Goal: Task Accomplishment & Management: Complete application form

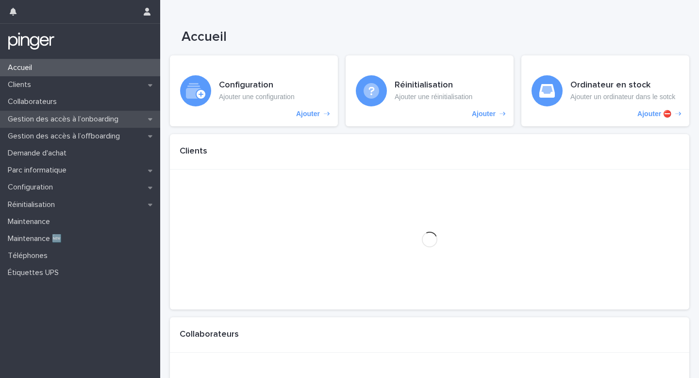
click at [128, 126] on div "Gestion des accès à l’onboarding" at bounding box center [80, 119] width 160 height 17
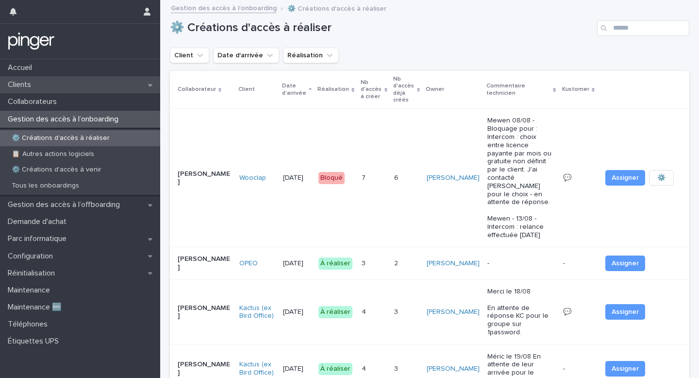
click at [132, 80] on div "Clients" at bounding box center [80, 84] width 160 height 17
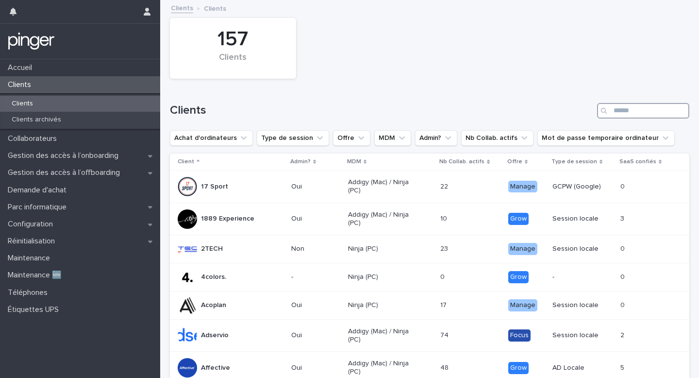
click at [644, 116] on input "Search" at bounding box center [643, 111] width 92 height 16
click at [102, 221] on div "Configuration" at bounding box center [80, 224] width 160 height 17
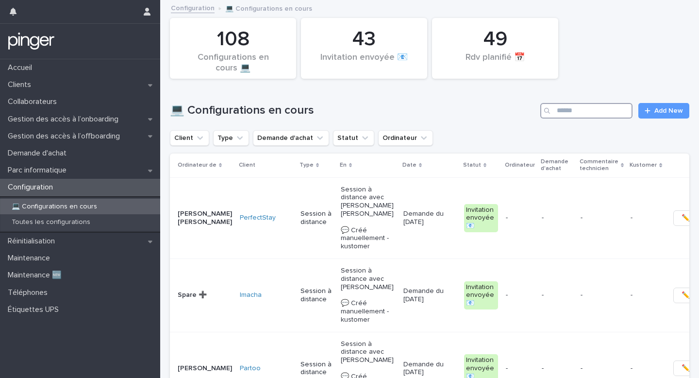
click at [589, 111] on input "Search" at bounding box center [586, 111] width 92 height 16
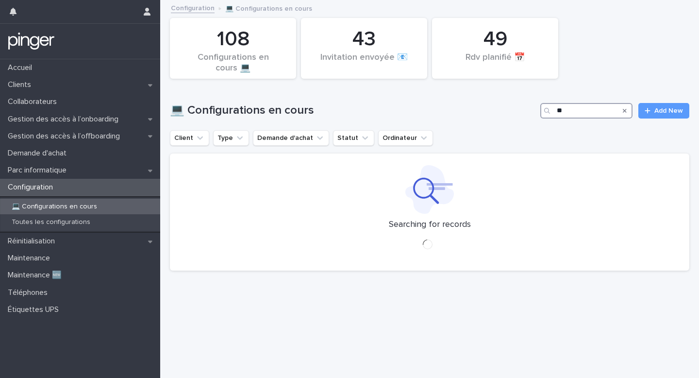
type input "*"
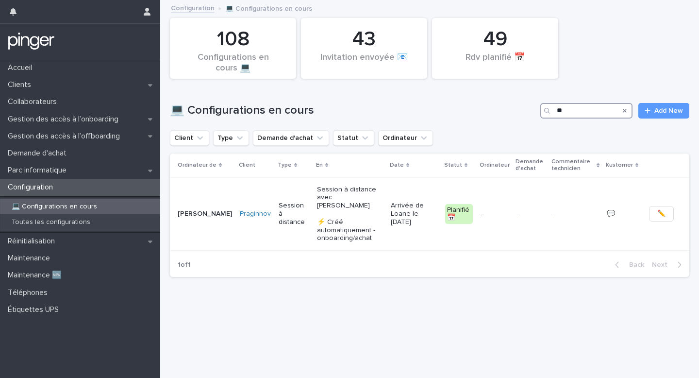
type input "*"
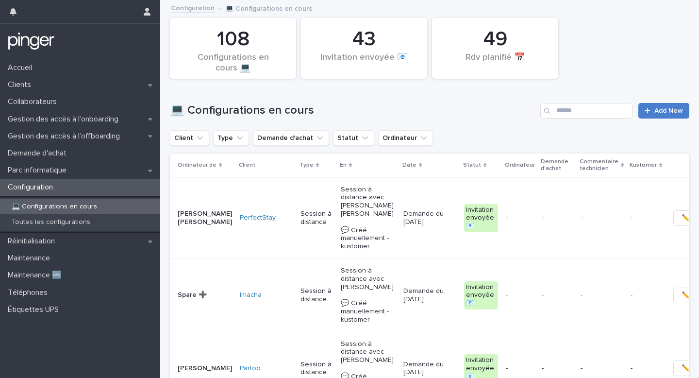
click at [665, 108] on span "Add New" at bounding box center [669, 110] width 29 height 7
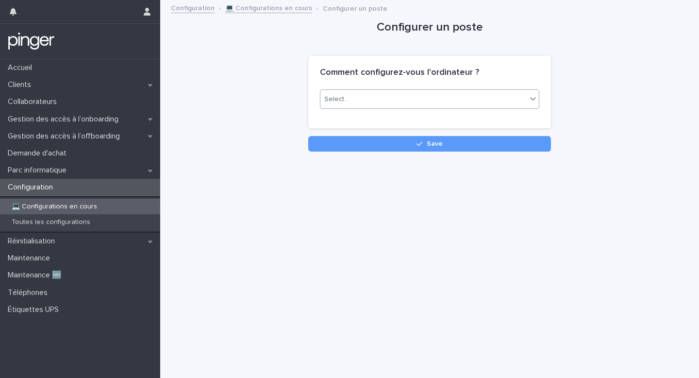
click at [467, 104] on div "Select..." at bounding box center [423, 99] width 206 height 16
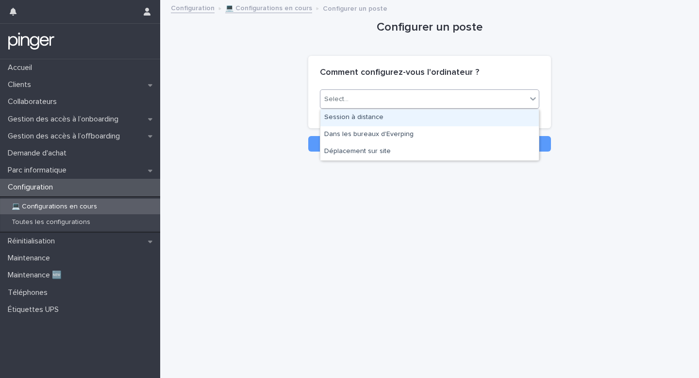
click at [446, 122] on div "Session à distance" at bounding box center [429, 117] width 219 height 17
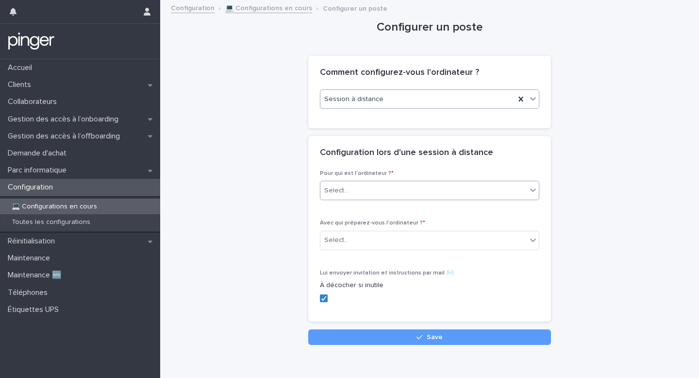
click at [378, 191] on div "Select..." at bounding box center [423, 191] width 206 height 16
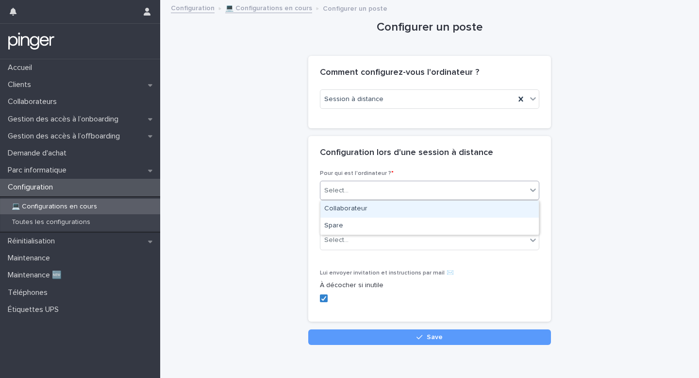
click at [372, 206] on div "Collaborateur" at bounding box center [429, 209] width 219 height 17
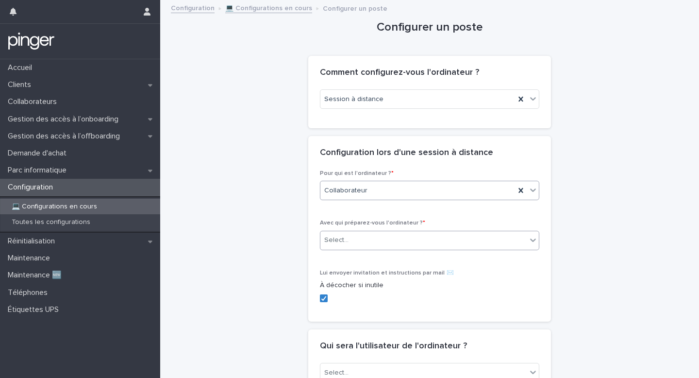
click at [355, 243] on div "Select..." at bounding box center [423, 240] width 206 height 16
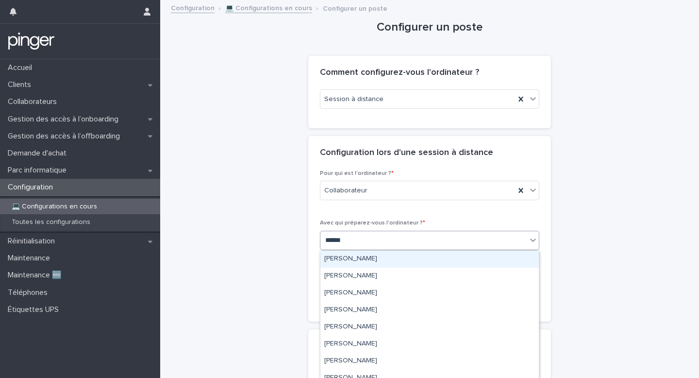
type input "*******"
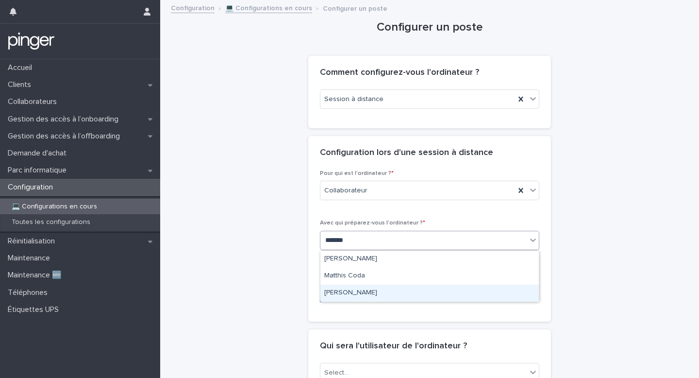
click at [347, 286] on div "[PERSON_NAME]" at bounding box center [429, 293] width 219 height 17
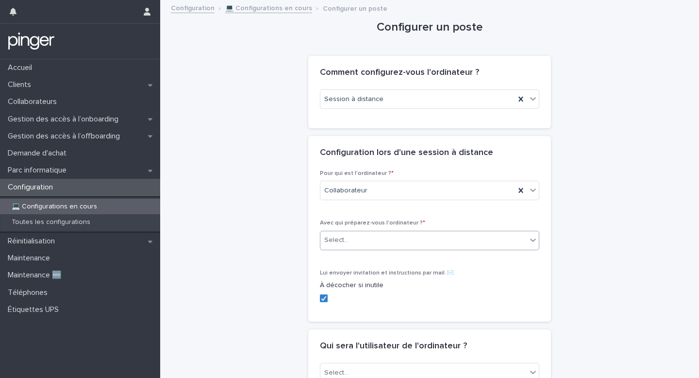
click at [332, 298] on label at bounding box center [429, 298] width 219 height 8
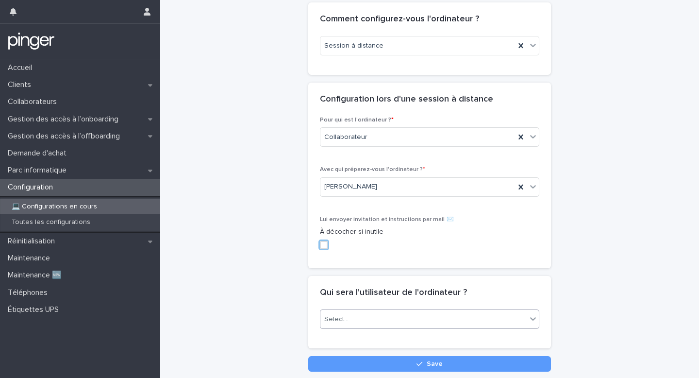
scroll to position [58, 0]
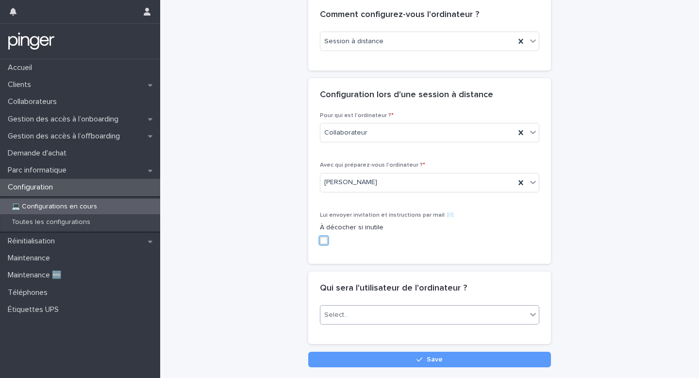
click at [347, 316] on div "Select..." at bounding box center [423, 315] width 206 height 16
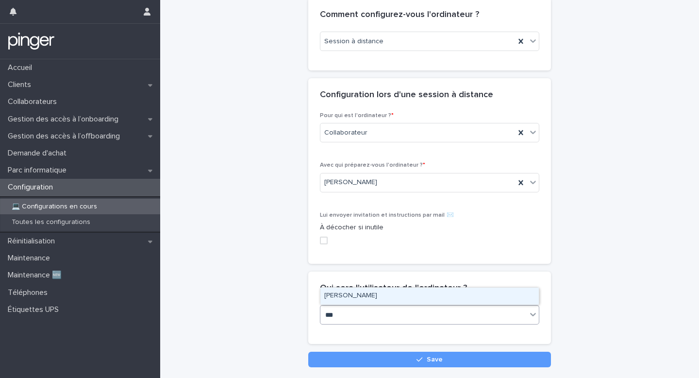
type input "****"
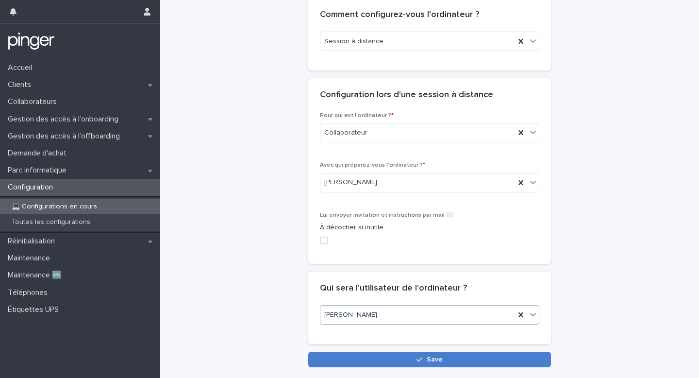
click at [351, 352] on button "Save" at bounding box center [429, 360] width 243 height 16
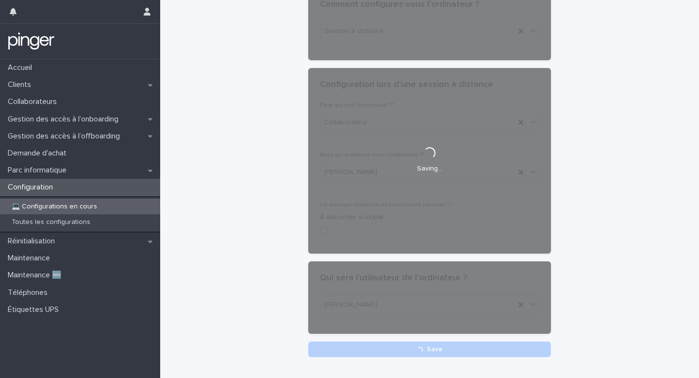
scroll to position [70, 0]
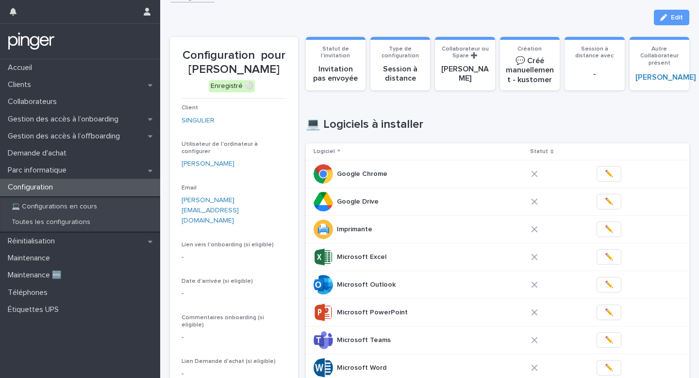
scroll to position [12, 0]
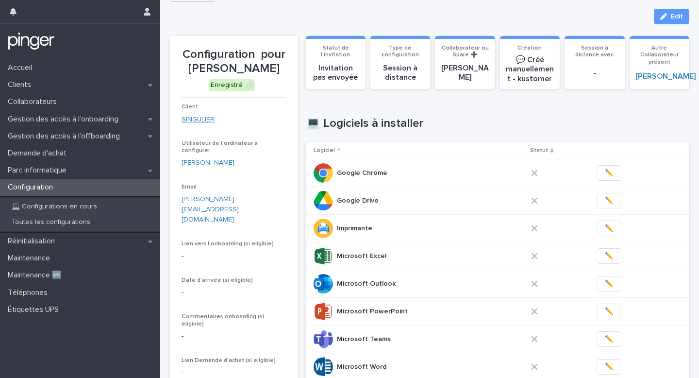
click at [208, 119] on link "SINGULIER" at bounding box center [198, 120] width 33 height 10
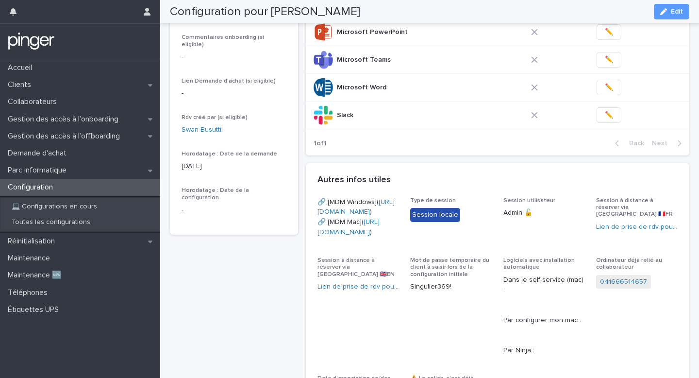
scroll to position [353, 0]
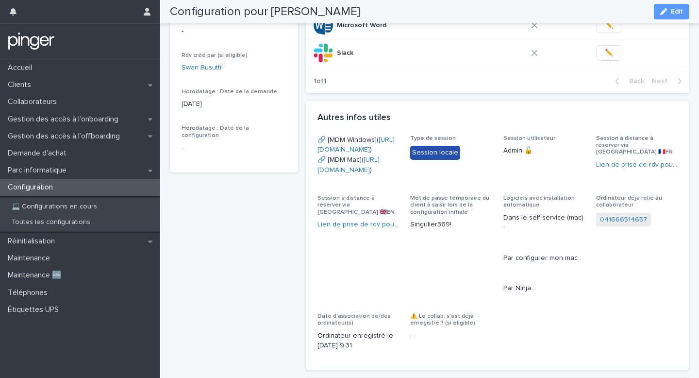
click at [422, 183] on span "Type de session Session locale" at bounding box center [451, 159] width 82 height 48
copy link "[URL][DOMAIN_NAME]"
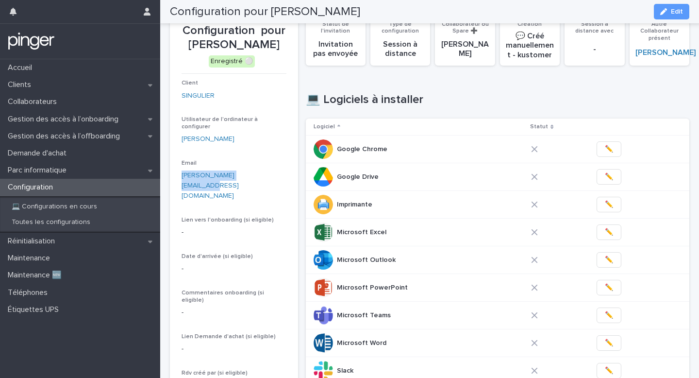
scroll to position [33, 0]
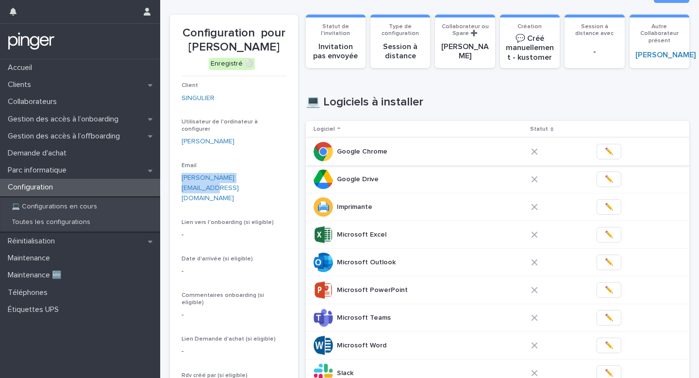
click at [598, 151] on button "✏️" at bounding box center [609, 152] width 25 height 16
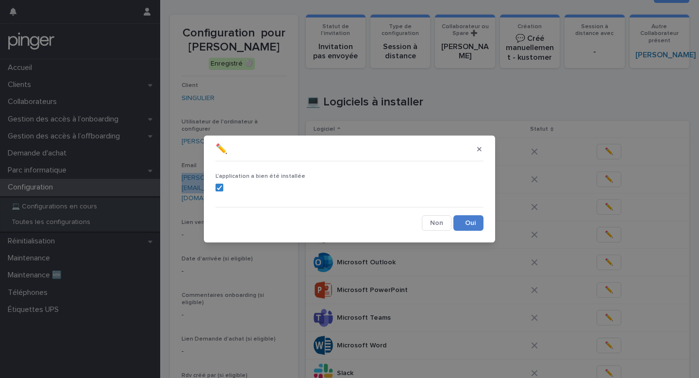
click at [460, 225] on button "Save" at bounding box center [469, 223] width 30 height 16
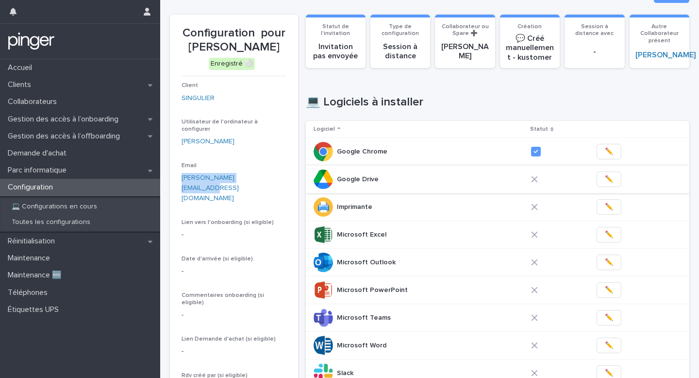
click at [605, 184] on span "✏️" at bounding box center [609, 179] width 8 height 10
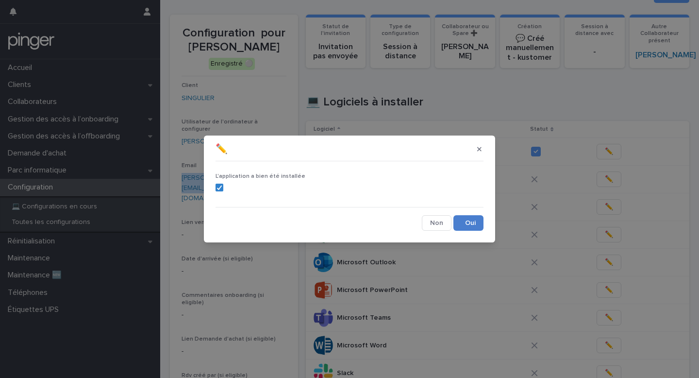
click at [476, 221] on button "Save" at bounding box center [469, 223] width 30 height 16
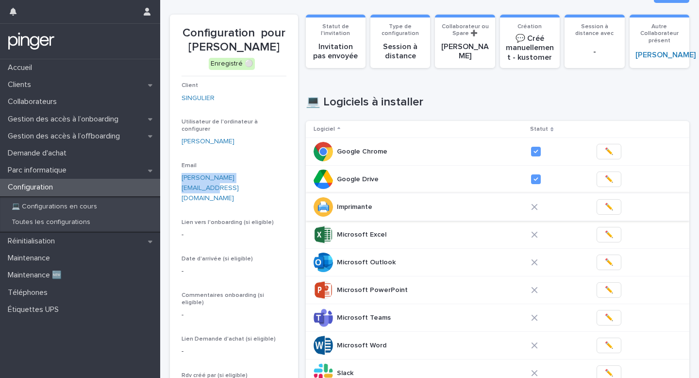
click at [605, 212] on span "✏️" at bounding box center [609, 207] width 8 height 10
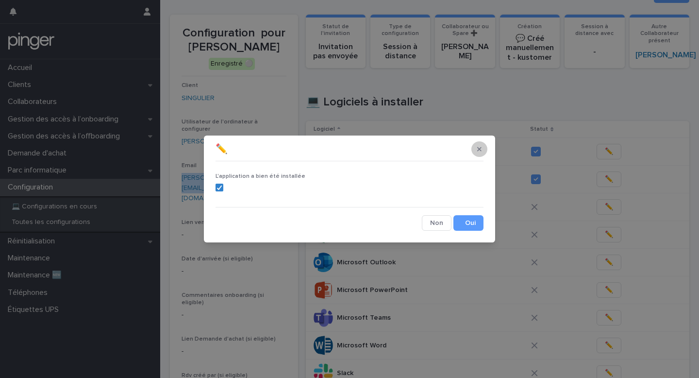
click at [476, 143] on button "button" at bounding box center [480, 149] width 16 height 16
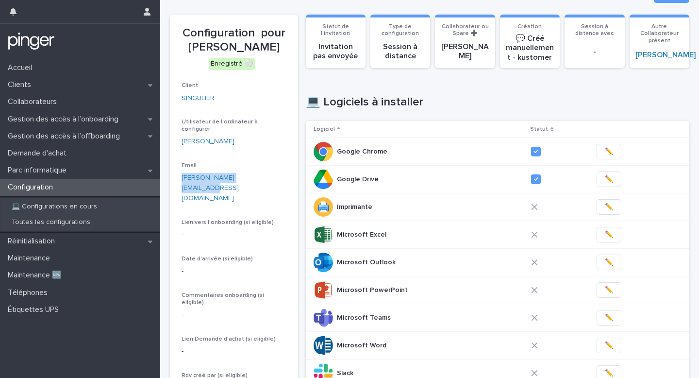
scroll to position [25, 0]
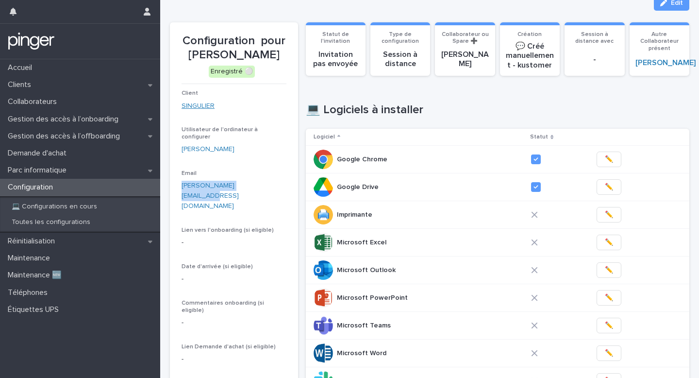
click at [205, 106] on link "SINGULIER" at bounding box center [198, 106] width 33 height 10
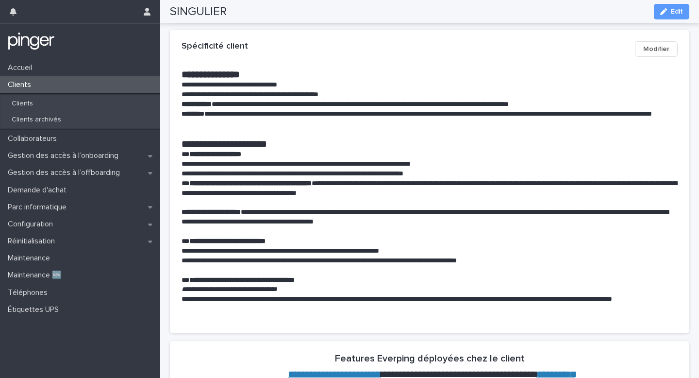
scroll to position [346, 0]
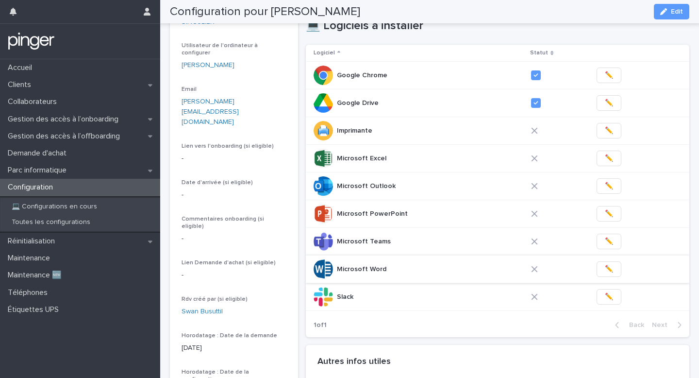
scroll to position [107, 0]
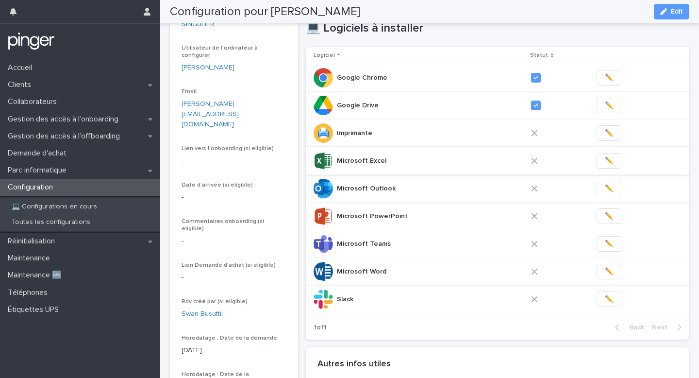
click at [606, 163] on span "✏️" at bounding box center [609, 161] width 8 height 10
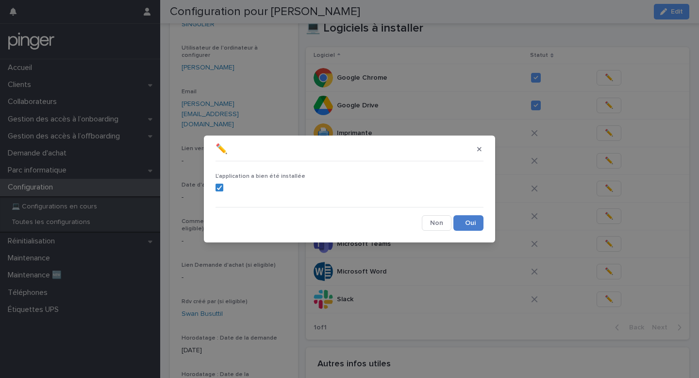
click at [466, 225] on button "Save" at bounding box center [469, 223] width 30 height 16
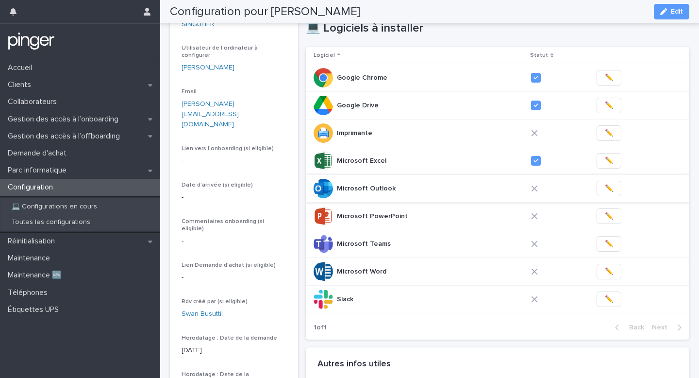
click at [602, 196] on button "✏️" at bounding box center [609, 189] width 25 height 16
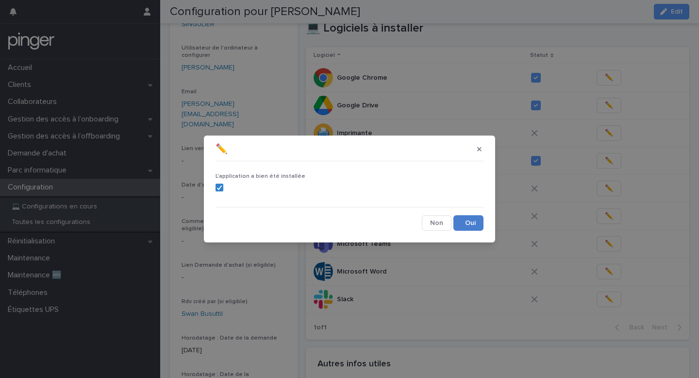
click at [461, 223] on button "Save" at bounding box center [469, 223] width 30 height 16
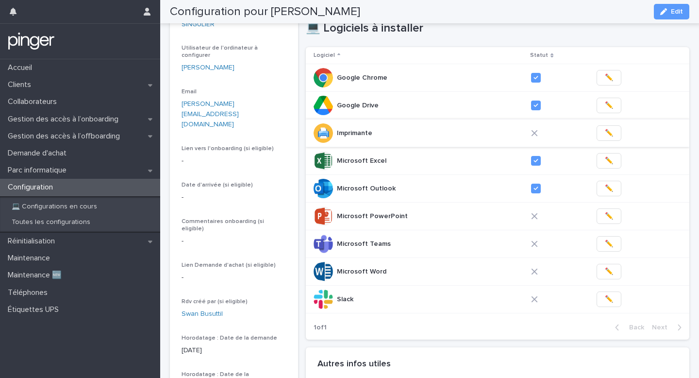
click at [601, 134] on button "✏️" at bounding box center [609, 133] width 25 height 16
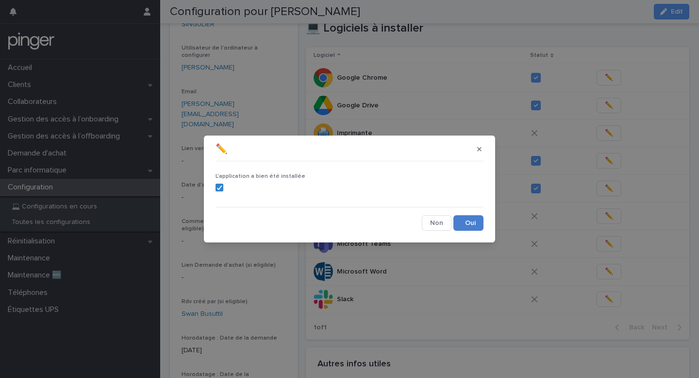
click at [470, 218] on button "Save" at bounding box center [469, 223] width 30 height 16
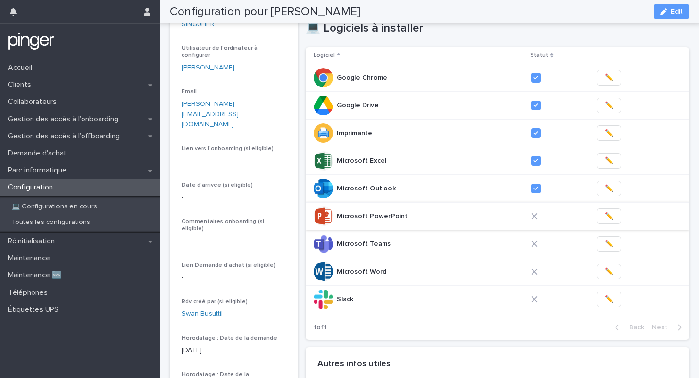
click at [608, 216] on span "✏️" at bounding box center [609, 216] width 8 height 10
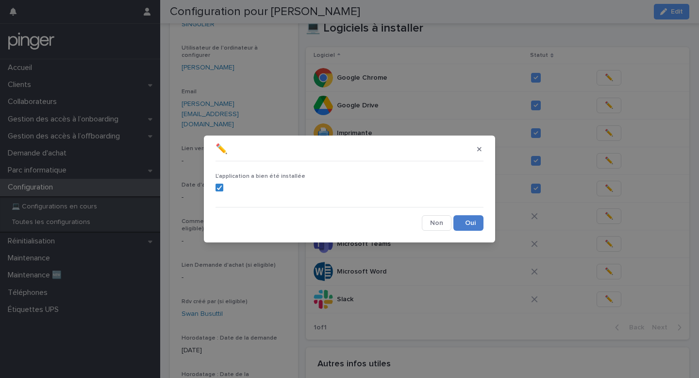
click at [476, 218] on button "Save" at bounding box center [469, 223] width 30 height 16
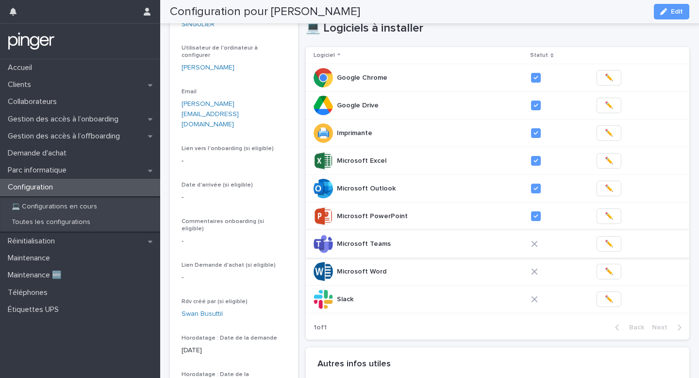
click at [600, 246] on button "✏️" at bounding box center [609, 244] width 25 height 16
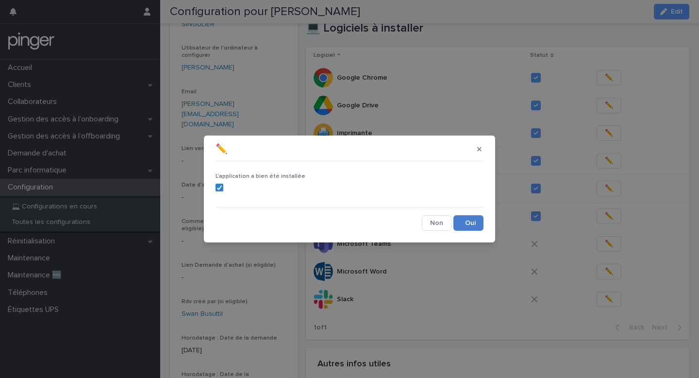
click at [478, 219] on button "Save" at bounding box center [469, 223] width 30 height 16
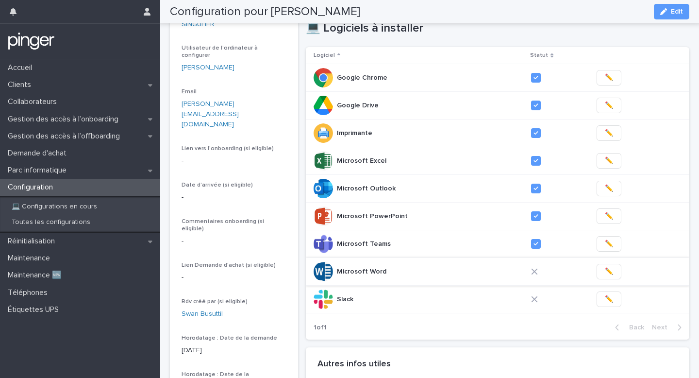
click at [612, 277] on button "✏️" at bounding box center [609, 272] width 25 height 16
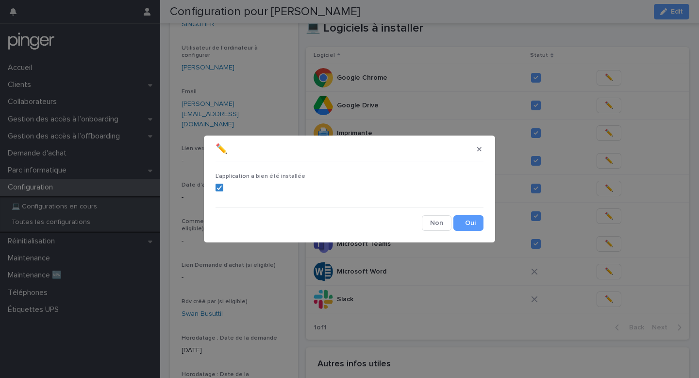
click at [475, 214] on div "L'application a bien été installée Cancel Save" at bounding box center [350, 198] width 268 height 66
click at [472, 219] on button "Save" at bounding box center [469, 223] width 30 height 16
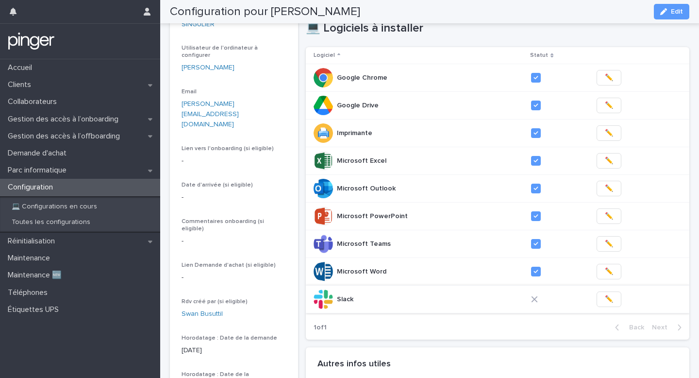
click at [601, 302] on button "✏️" at bounding box center [609, 299] width 25 height 16
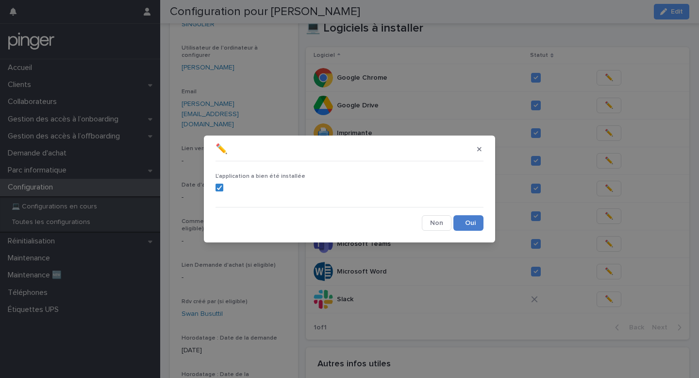
click at [470, 221] on button "Save" at bounding box center [469, 223] width 30 height 16
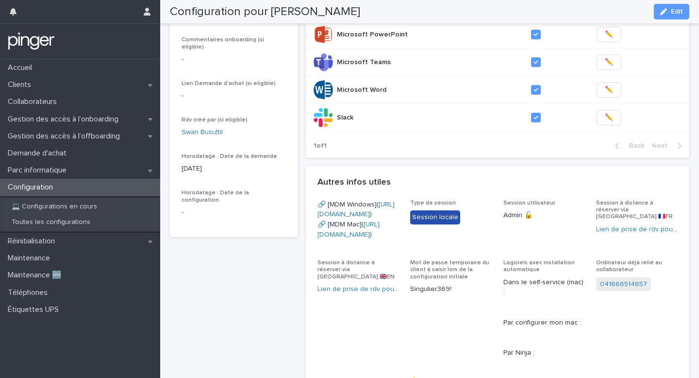
scroll to position [291, 0]
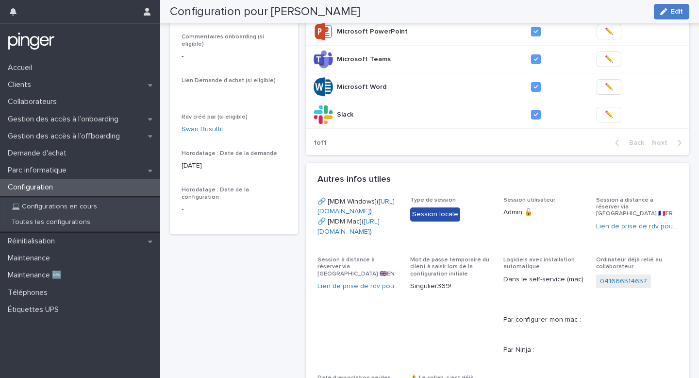
click at [658, 8] on button "Edit" at bounding box center [671, 12] width 35 height 16
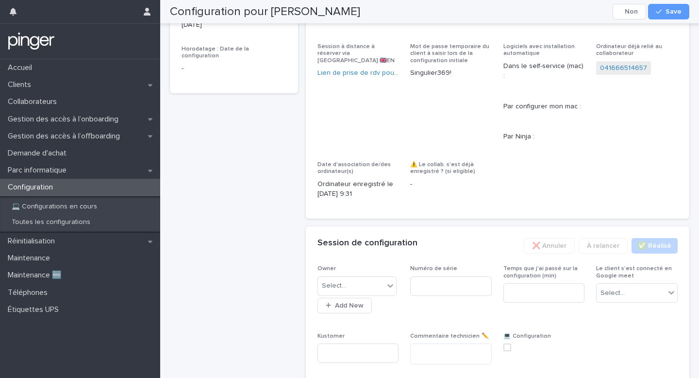
scroll to position [662, 0]
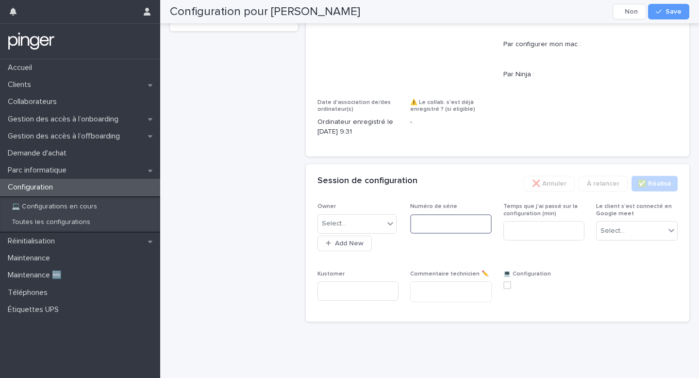
paste input "**********"
type input "**********"
click at [369, 222] on div "Select..." at bounding box center [351, 224] width 67 height 16
type input "***"
click at [492, 234] on div "**********" at bounding box center [498, 256] width 361 height 107
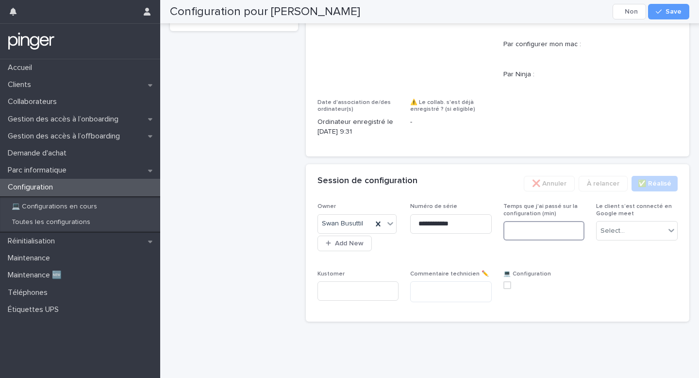
click at [515, 234] on input at bounding box center [545, 230] width 82 height 19
type input "**"
click at [629, 224] on div "Select..." at bounding box center [631, 231] width 68 height 16
click at [618, 258] on div "Non" at bounding box center [637, 266] width 81 height 17
click at [507, 285] on span at bounding box center [508, 285] width 8 height 8
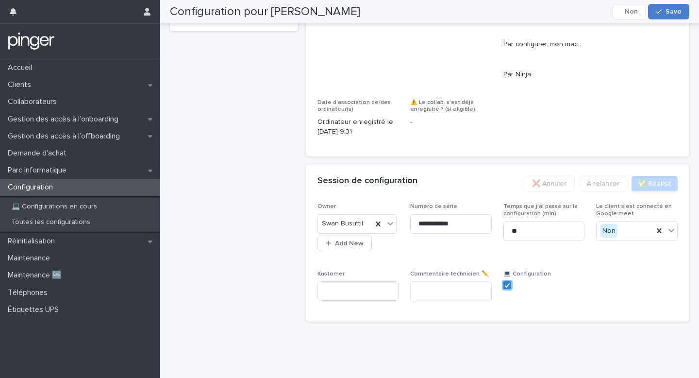
click at [677, 17] on button "Save" at bounding box center [668, 12] width 41 height 16
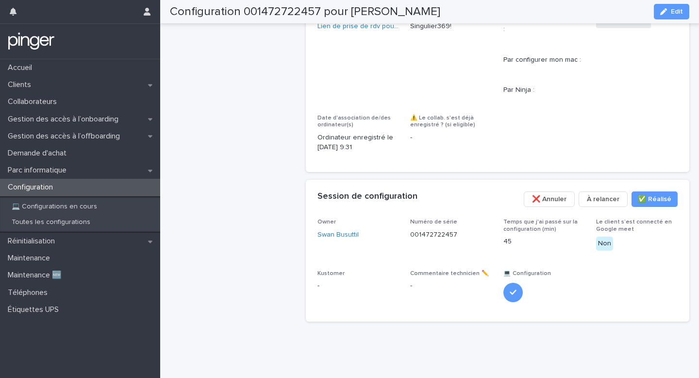
scroll to position [647, 0]
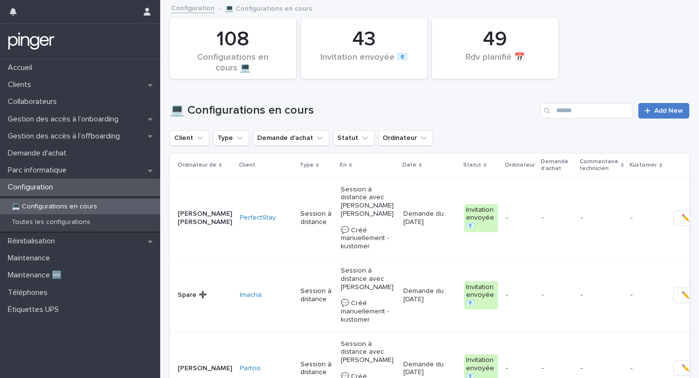
click at [653, 105] on link "Add New" at bounding box center [664, 111] width 51 height 16
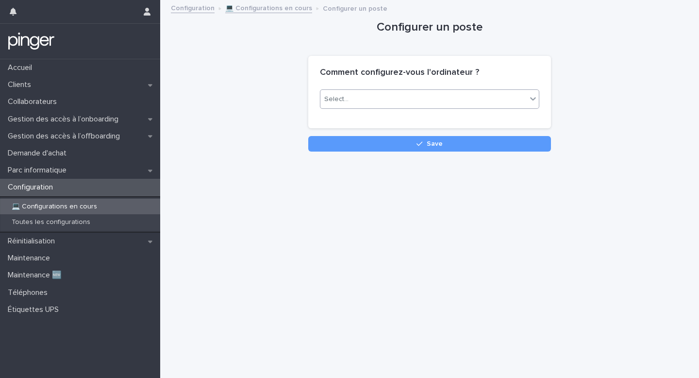
click at [495, 104] on div "Select..." at bounding box center [423, 99] width 206 height 16
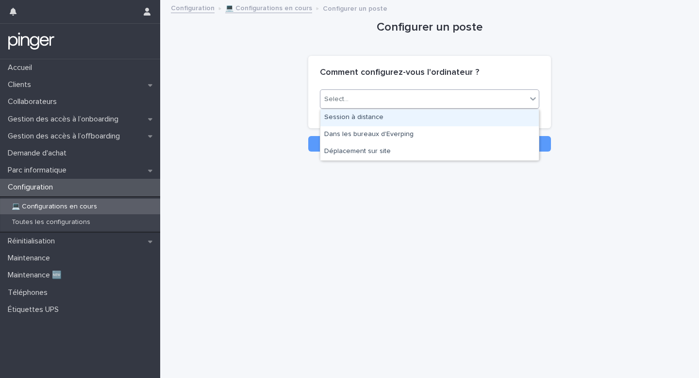
click at [470, 117] on div "Session à distance" at bounding box center [429, 117] width 219 height 17
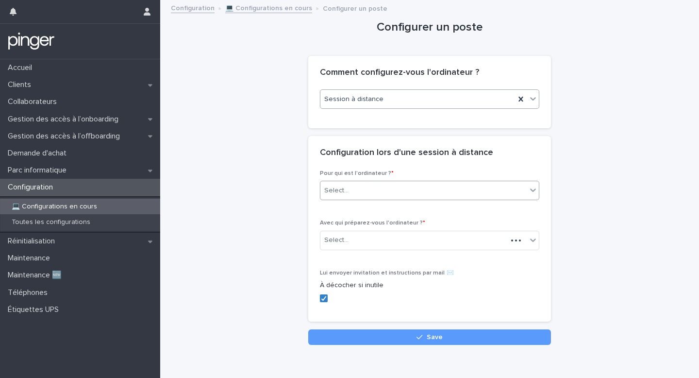
click at [420, 192] on div "Select..." at bounding box center [423, 191] width 206 height 16
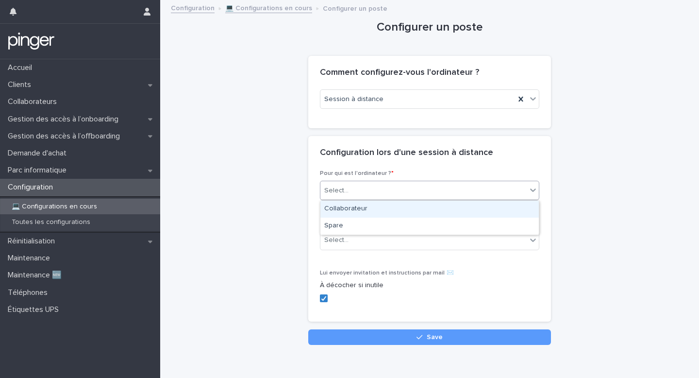
click at [399, 207] on div "Collaborateur" at bounding box center [429, 209] width 219 height 17
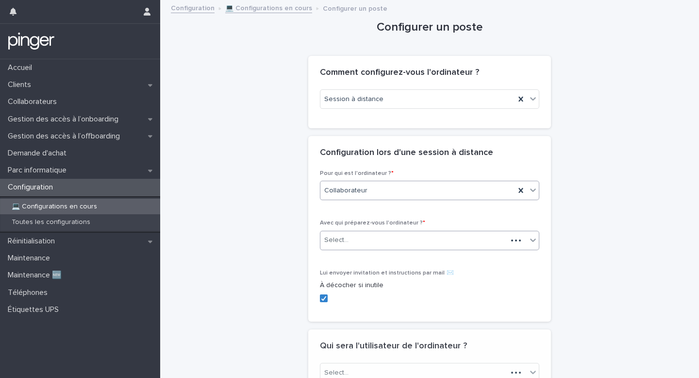
click at [378, 241] on div "Select..." at bounding box center [413, 240] width 187 height 16
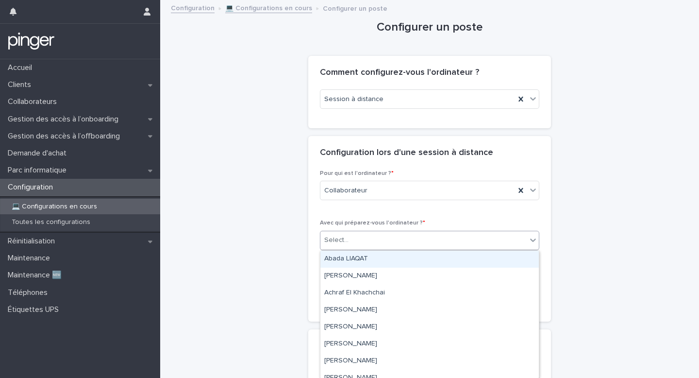
type input "*"
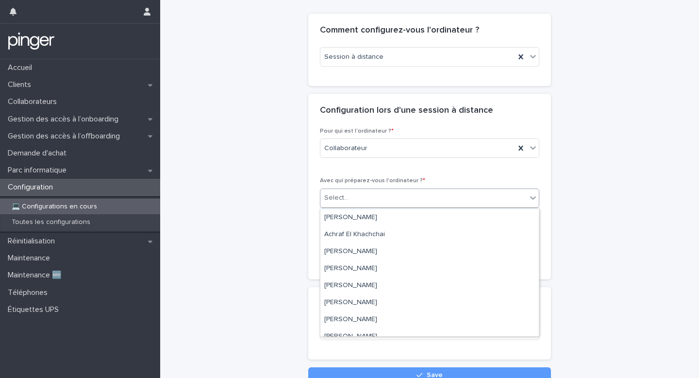
scroll to position [17, 0]
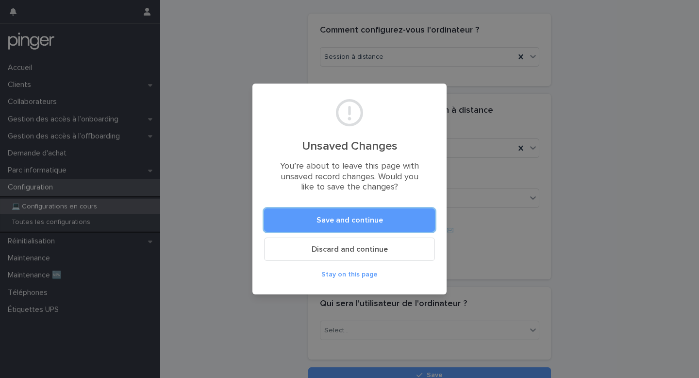
click at [345, 250] on span "Discard and continue" at bounding box center [350, 249] width 76 height 8
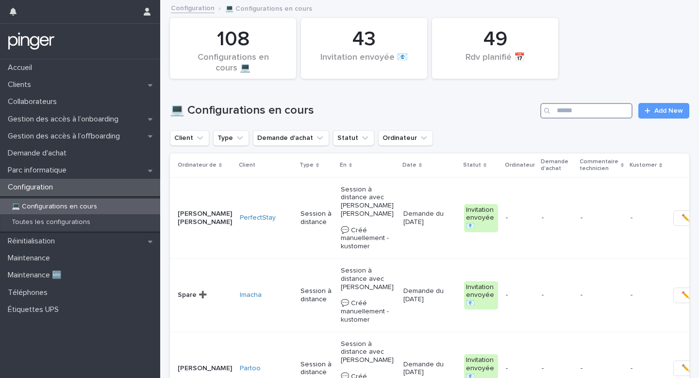
click at [605, 114] on input "Search" at bounding box center [586, 111] width 92 height 16
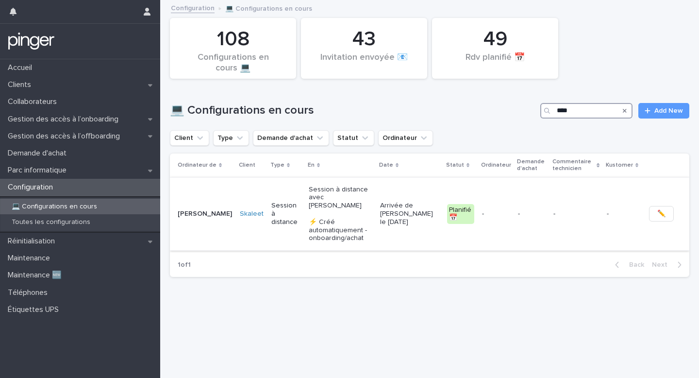
type input "****"
click at [469, 204] on div "Planifié 📅" at bounding box center [460, 214] width 27 height 20
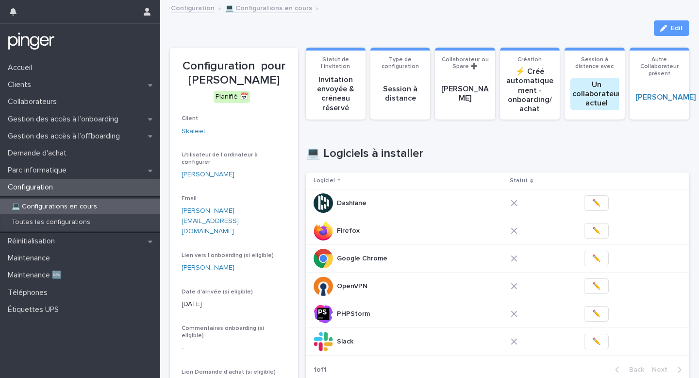
click at [259, 78] on p "Configuration pour [PERSON_NAME]" at bounding box center [234, 73] width 105 height 28
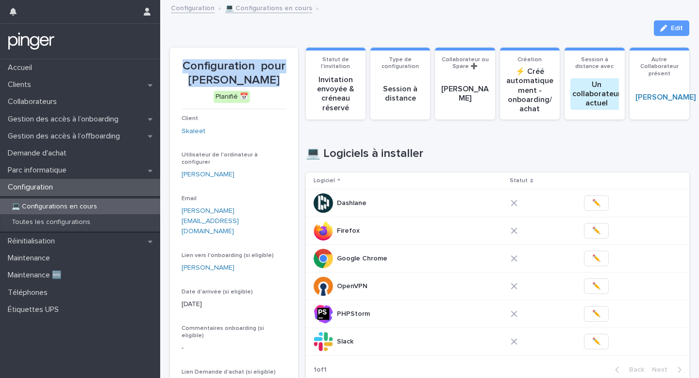
click at [275, 79] on p "Configuration pour [PERSON_NAME]" at bounding box center [234, 73] width 105 height 28
drag, startPoint x: 275, startPoint y: 79, endPoint x: 183, endPoint y: 81, distance: 92.8
click at [183, 81] on p "Configuration pour [PERSON_NAME]" at bounding box center [234, 73] width 105 height 28
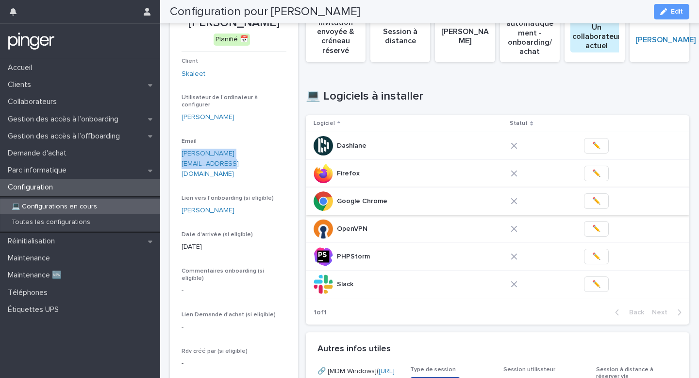
scroll to position [50, 0]
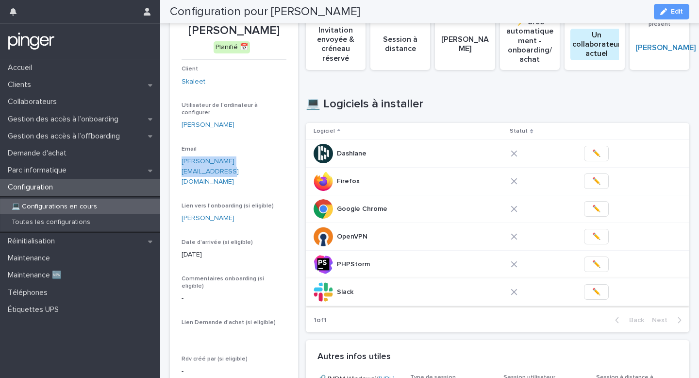
click at [593, 292] on span "✏️" at bounding box center [596, 292] width 8 height 10
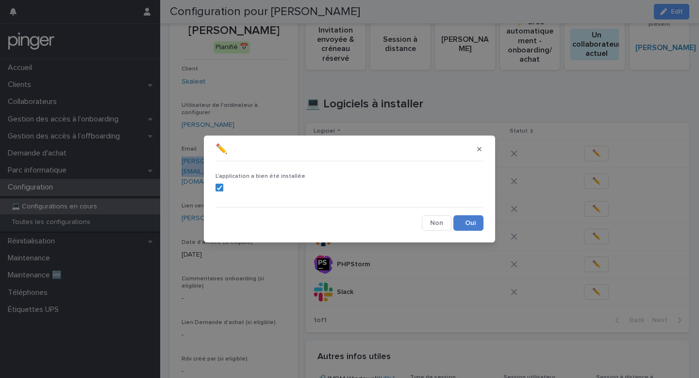
click at [464, 218] on button "Save" at bounding box center [469, 223] width 30 height 16
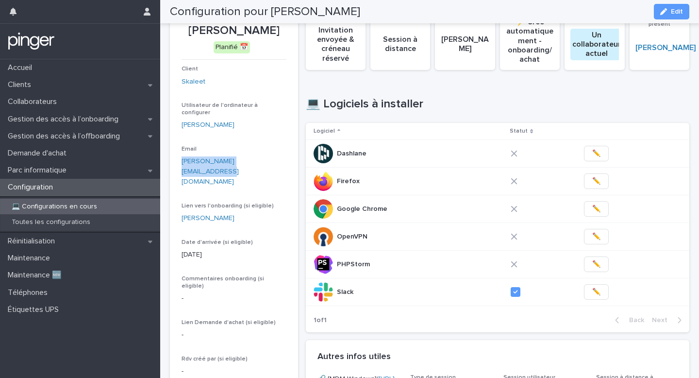
click at [597, 263] on span "✏️" at bounding box center [596, 264] width 8 height 10
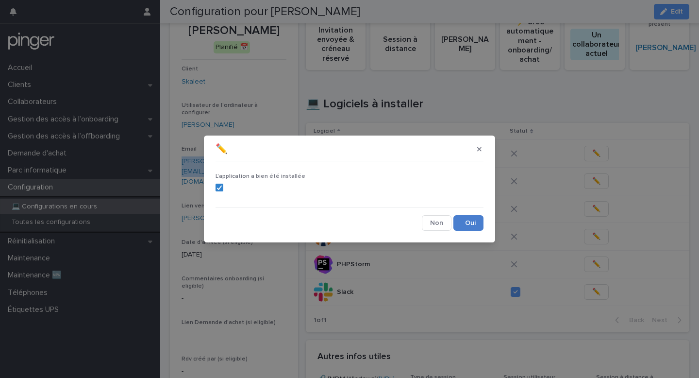
click at [461, 216] on button "Save" at bounding box center [469, 223] width 30 height 16
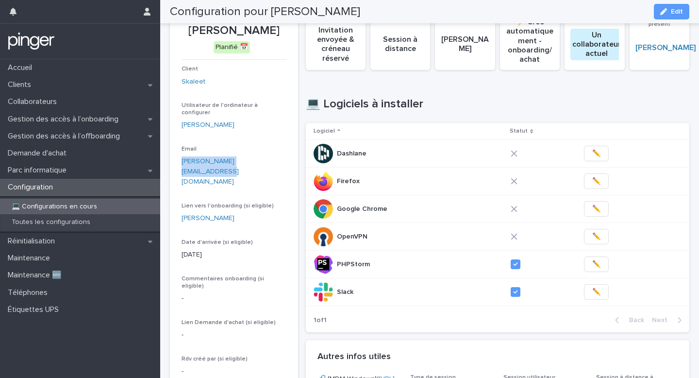
click at [592, 237] on span "✏️" at bounding box center [596, 237] width 8 height 10
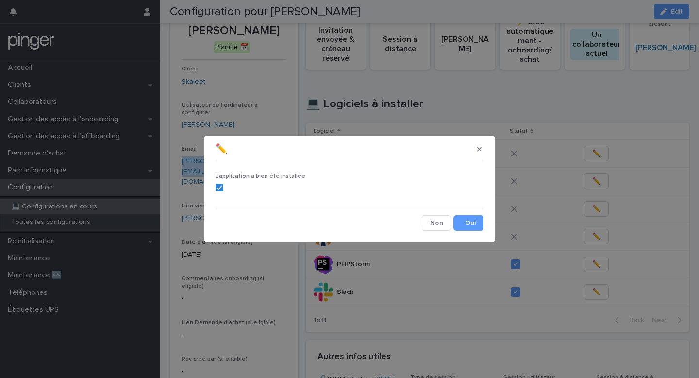
click at [467, 212] on div "L'application a bien été installée Cancel Save" at bounding box center [350, 198] width 268 height 66
click at [467, 221] on button "Save" at bounding box center [469, 223] width 30 height 16
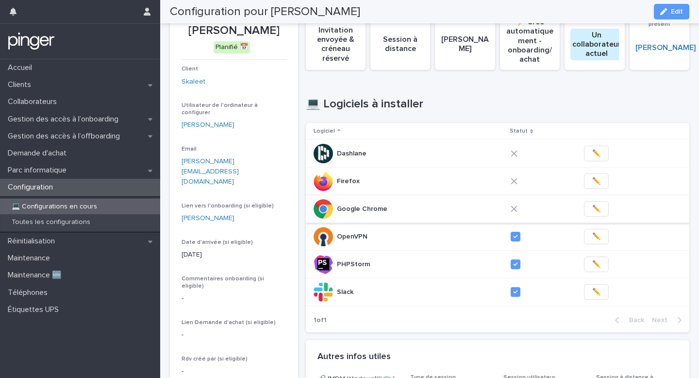
click at [595, 211] on span "✏️" at bounding box center [596, 209] width 8 height 10
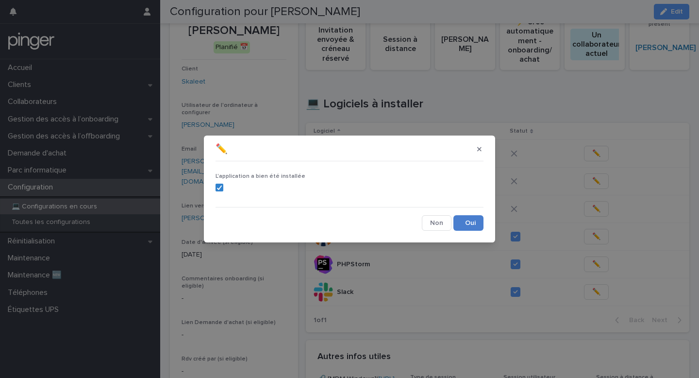
click at [474, 226] on button "Save" at bounding box center [469, 223] width 30 height 16
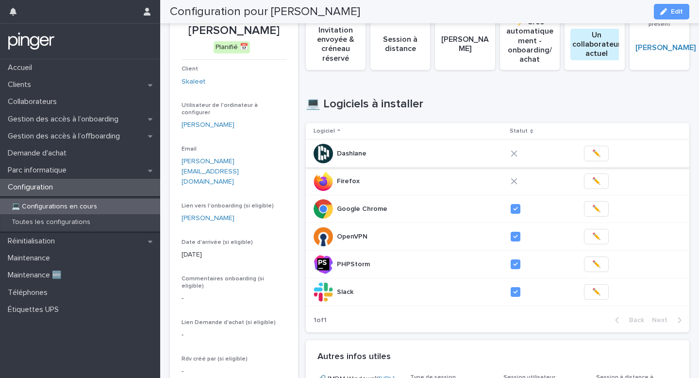
click at [593, 156] on span "✏️" at bounding box center [596, 154] width 8 height 10
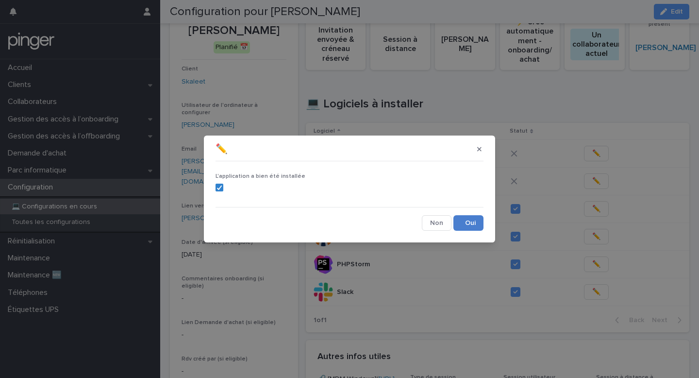
click at [456, 215] on button "Save" at bounding box center [469, 223] width 30 height 16
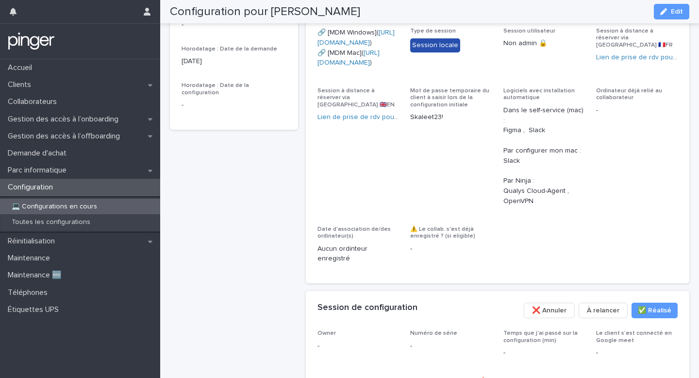
scroll to position [574, 0]
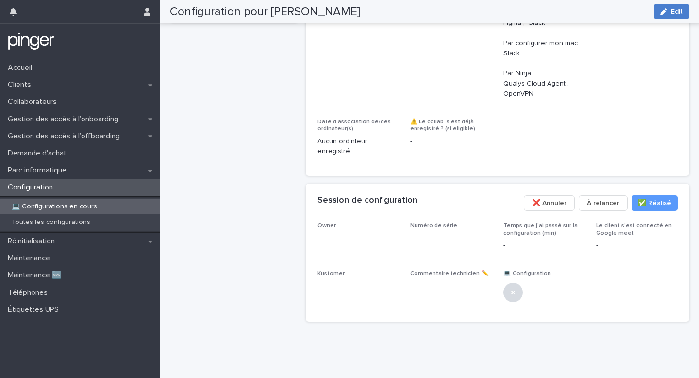
click at [665, 8] on icon "button" at bounding box center [663, 11] width 7 height 7
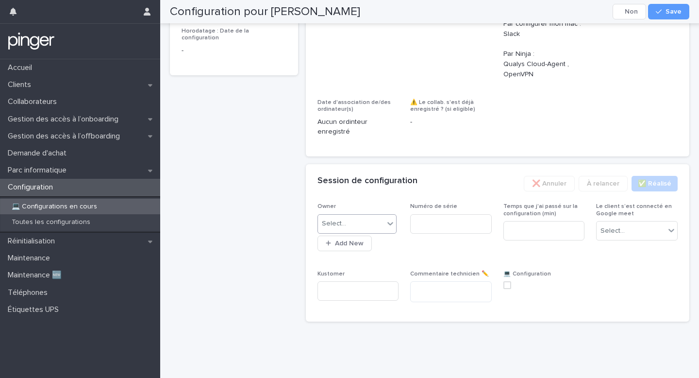
click at [381, 232] on div "Select..." at bounding box center [351, 224] width 67 height 16
type input "****"
click at [426, 234] on input at bounding box center [451, 223] width 82 height 19
paste input "**********"
type input "**********"
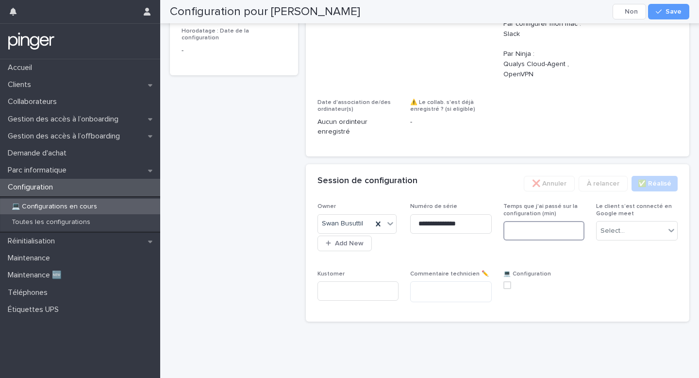
click at [554, 240] on input at bounding box center [545, 230] width 82 height 19
type input "**"
click at [623, 239] on div "Select..." at bounding box center [631, 231] width 68 height 16
click at [611, 292] on div "Non" at bounding box center [637, 285] width 81 height 17
click at [504, 289] on span at bounding box center [508, 285] width 8 height 8
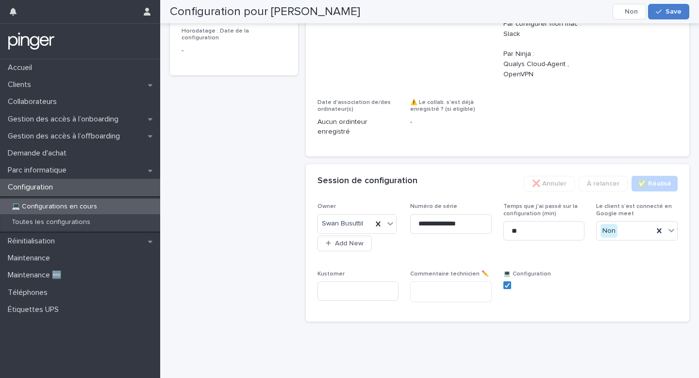
click at [661, 14] on icon "button" at bounding box center [659, 11] width 6 height 7
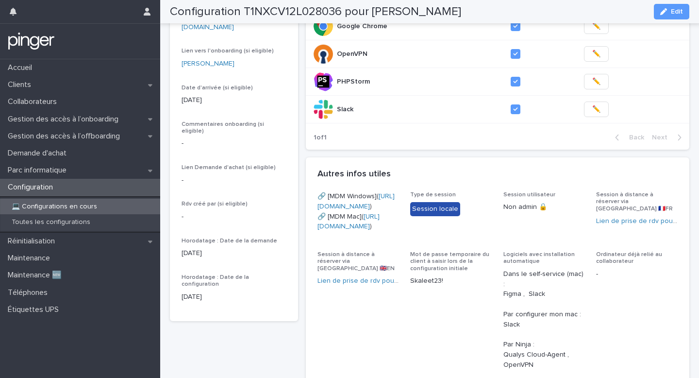
scroll to position [73, 0]
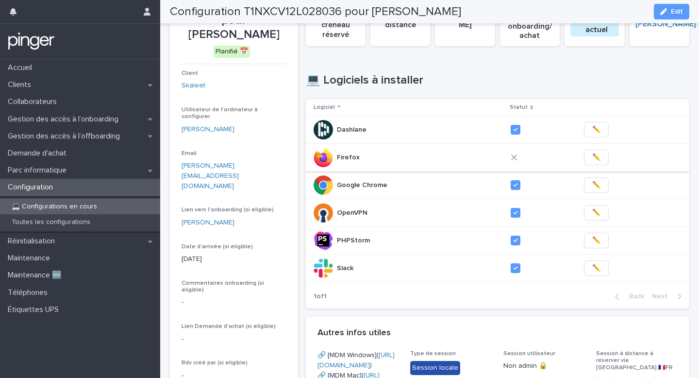
click at [592, 159] on span "✏️" at bounding box center [596, 157] width 8 height 10
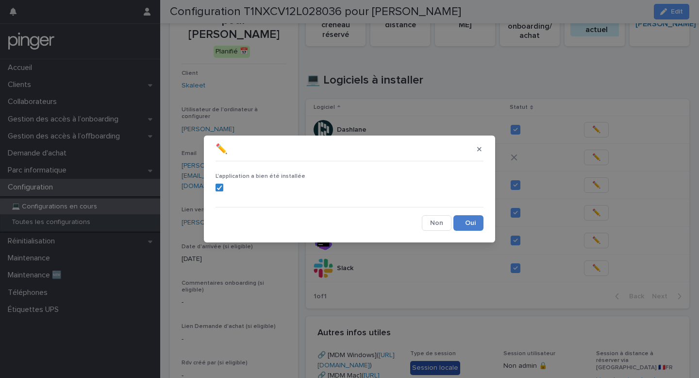
click at [470, 223] on button "Save" at bounding box center [469, 223] width 30 height 16
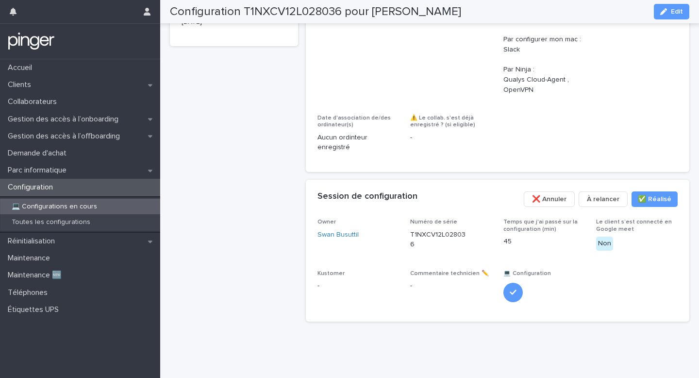
scroll to position [572, 0]
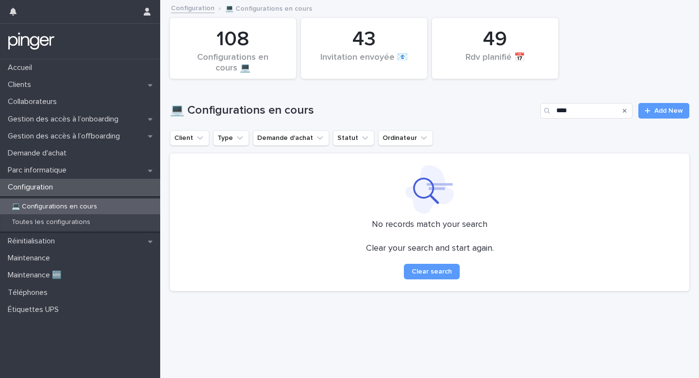
click at [625, 110] on icon "Search" at bounding box center [625, 111] width 4 height 4
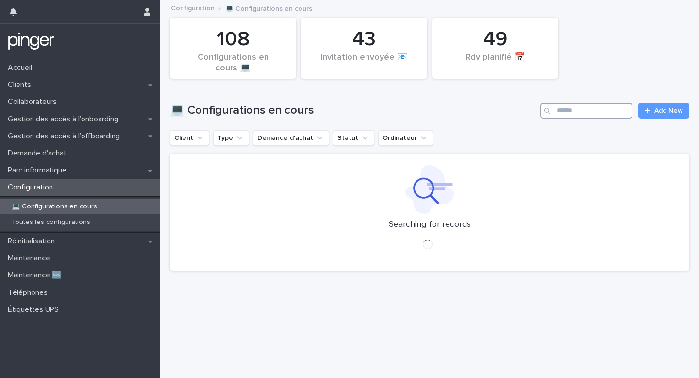
click at [625, 110] on input "Search" at bounding box center [586, 111] width 92 height 16
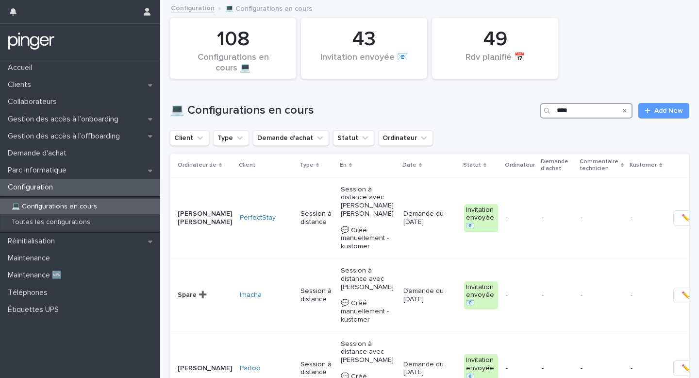
type input "*****"
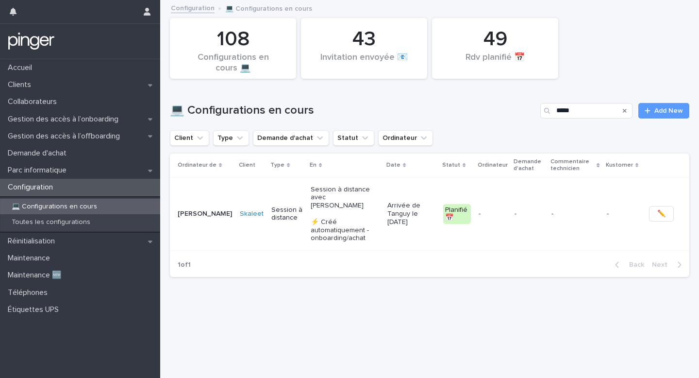
click at [430, 227] on td "Arrivée de Tanguy le [DATE]" at bounding box center [412, 213] width 56 height 73
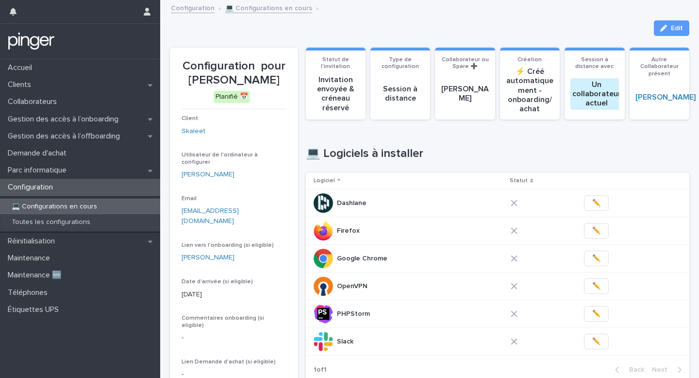
click at [272, 78] on p "Configuration pour [PERSON_NAME]" at bounding box center [234, 73] width 105 height 28
click at [289, 78] on section "Configuration pour [PERSON_NAME] Planifié 📅 Client Skaleet Utilisateur de l'ord…" at bounding box center [234, 282] width 128 height 468
drag, startPoint x: 289, startPoint y: 78, endPoint x: 182, endPoint y: 79, distance: 107.3
click at [182, 79] on section "Configuration pour [PERSON_NAME] Planifié 📅 Client Skaleet Utilisateur de l'ord…" at bounding box center [234, 282] width 128 height 468
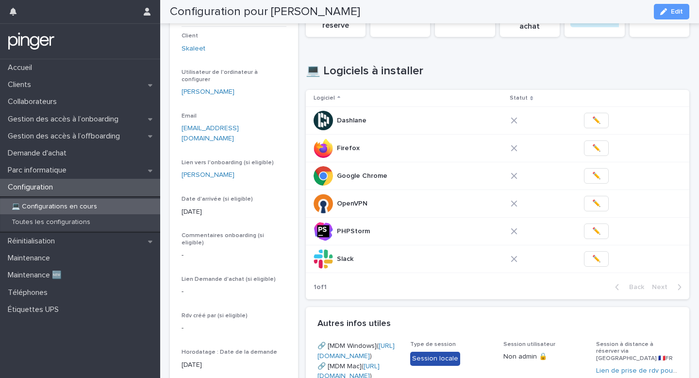
scroll to position [81, 0]
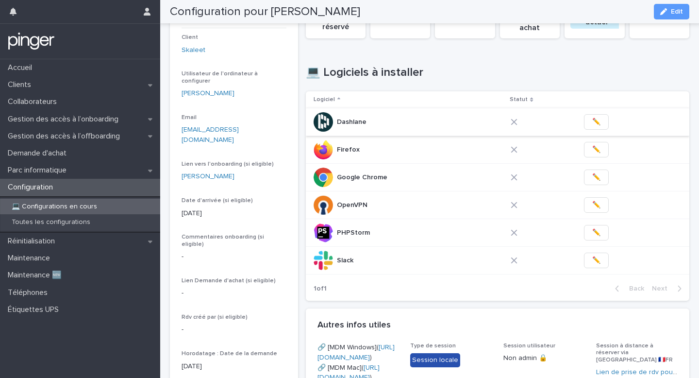
click at [598, 124] on button "✏️" at bounding box center [596, 122] width 25 height 16
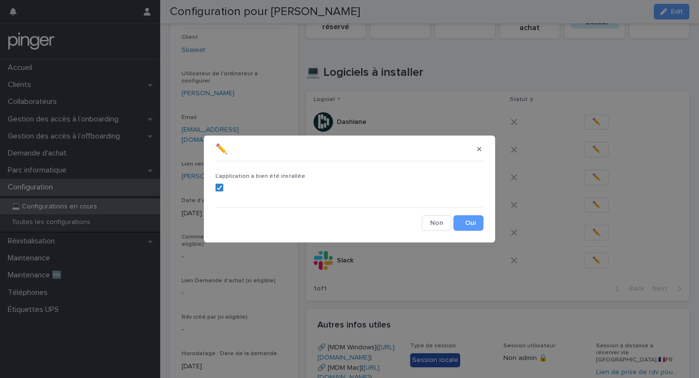
click at [478, 213] on div "L'application a bien été installée Cancel Save" at bounding box center [350, 198] width 268 height 66
click at [473, 219] on button "Save" at bounding box center [469, 223] width 30 height 16
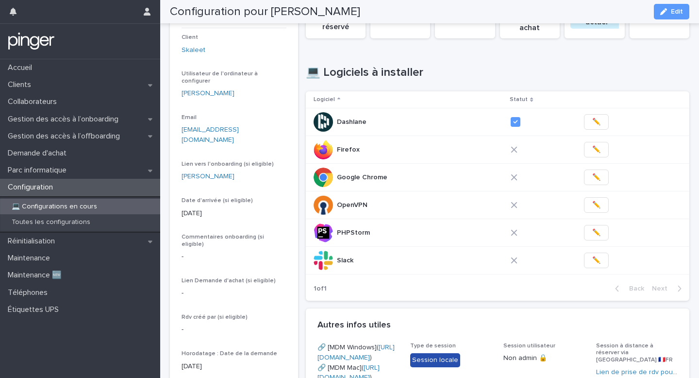
click at [600, 151] on button "✏️" at bounding box center [596, 150] width 25 height 16
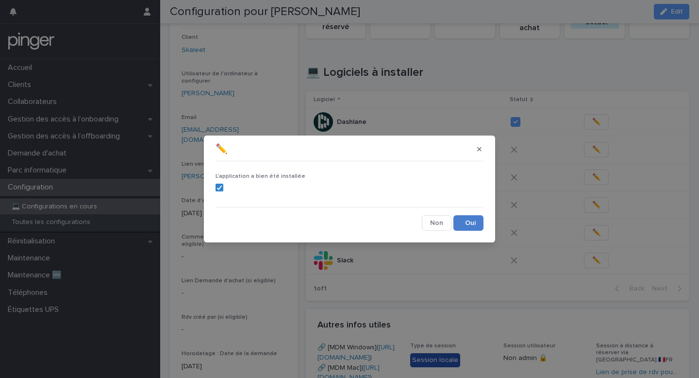
click at [478, 219] on button "Save" at bounding box center [469, 223] width 30 height 16
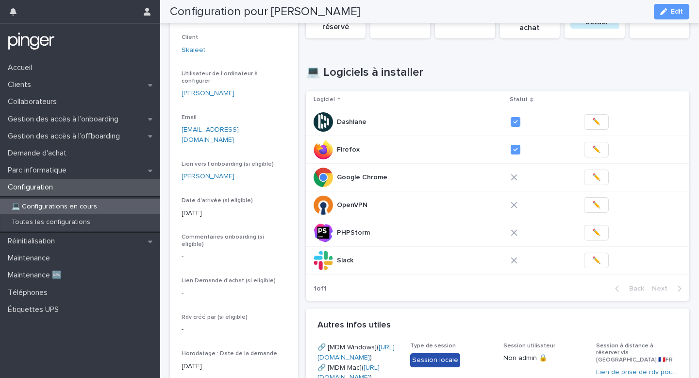
click at [592, 177] on span "✏️" at bounding box center [596, 177] width 8 height 10
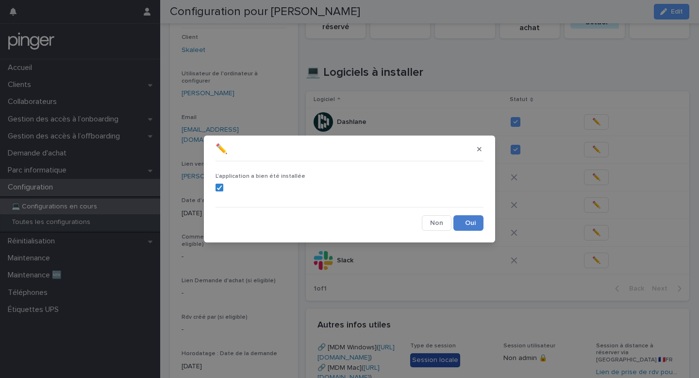
click at [477, 216] on button "Save" at bounding box center [469, 223] width 30 height 16
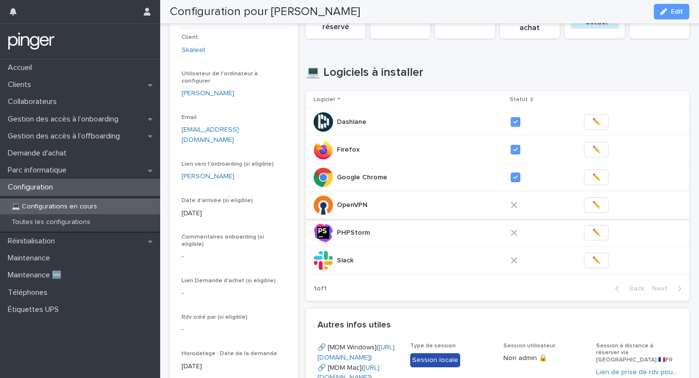
click at [597, 206] on span "✏️" at bounding box center [596, 205] width 8 height 10
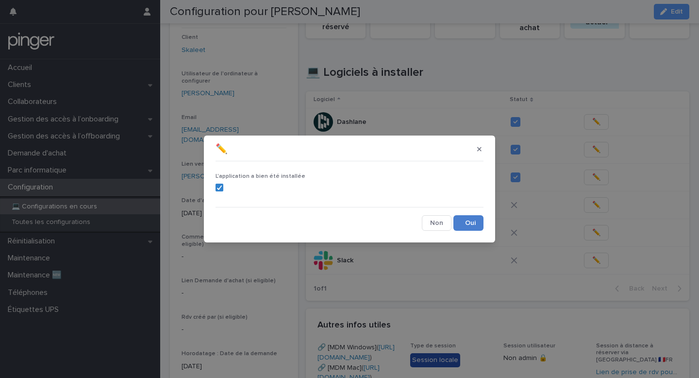
click at [463, 225] on button "Save" at bounding box center [469, 223] width 30 height 16
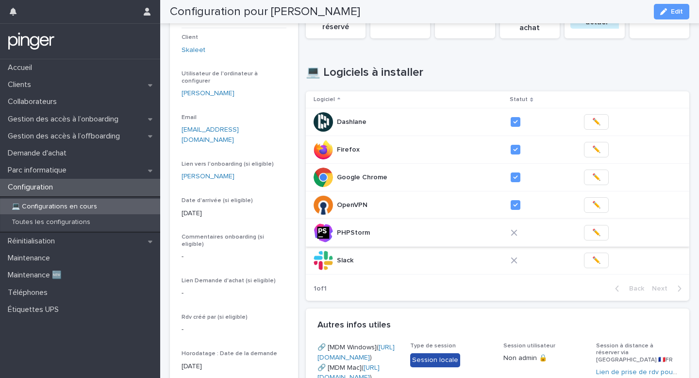
click at [599, 237] on button "✏️" at bounding box center [596, 233] width 25 height 16
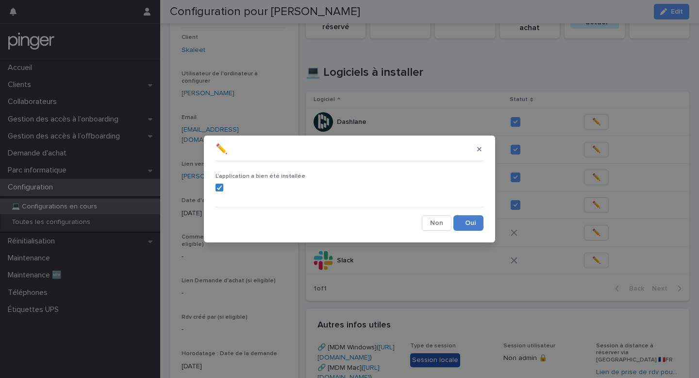
click at [481, 222] on button "Save" at bounding box center [469, 223] width 30 height 16
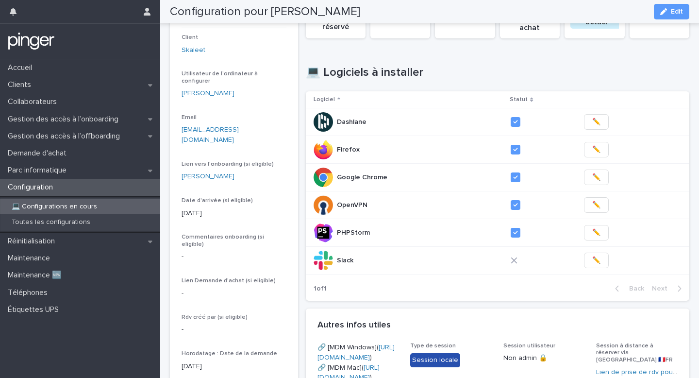
click at [592, 259] on span "✏️" at bounding box center [596, 260] width 8 height 10
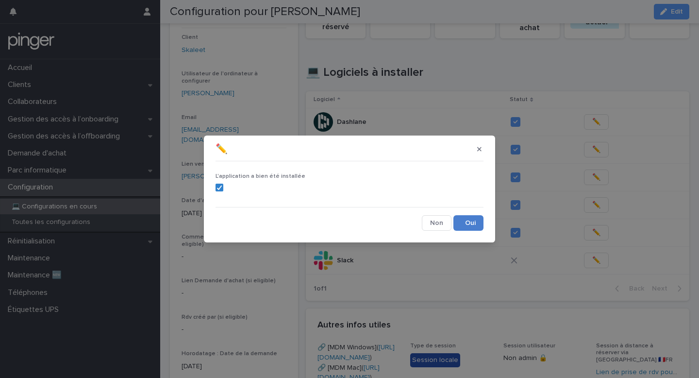
click at [483, 218] on button "Save" at bounding box center [469, 223] width 30 height 16
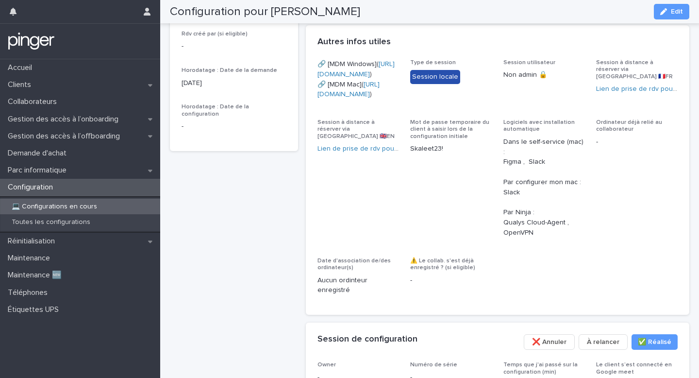
scroll to position [574, 0]
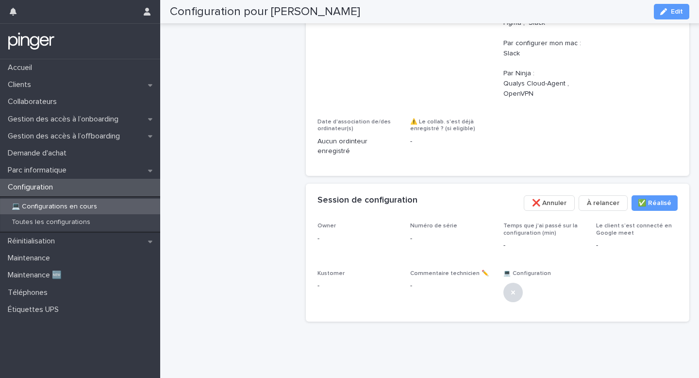
click at [675, 0] on div "Configuration pour [PERSON_NAME] Edit" at bounding box center [430, 11] width 520 height 23
click at [670, 12] on div "button" at bounding box center [665, 11] width 11 height 7
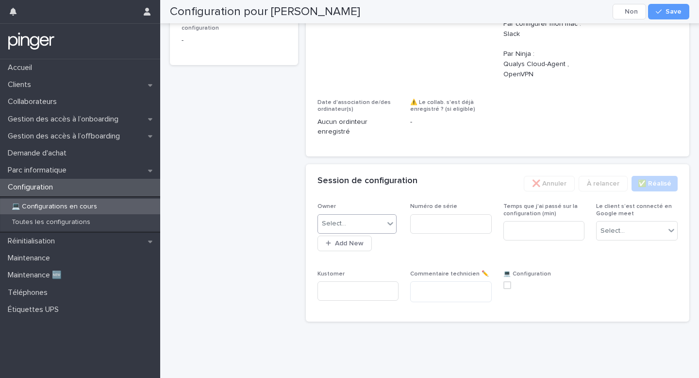
click at [352, 232] on div "Select..." at bounding box center [351, 224] width 67 height 16
type input "****"
click at [422, 234] on input at bounding box center [451, 223] width 82 height 19
paste input "**********"
type input "**********"
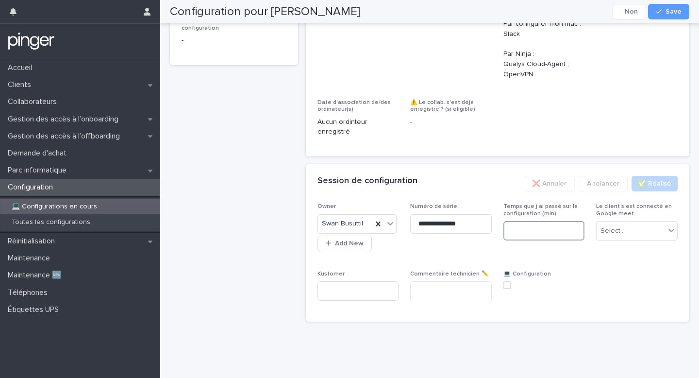
click at [544, 240] on input at bounding box center [545, 230] width 82 height 19
type input "**"
click at [656, 239] on div "Select..." at bounding box center [631, 231] width 68 height 16
click at [626, 279] on div "Non" at bounding box center [637, 285] width 81 height 17
click at [502, 307] on div "**********" at bounding box center [498, 256] width 361 height 107
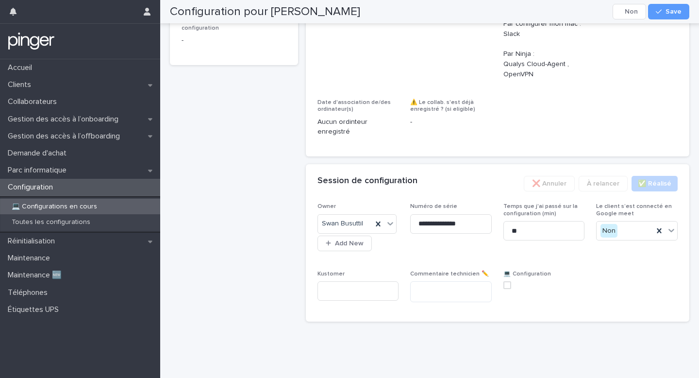
click at [506, 289] on span at bounding box center [508, 285] width 8 height 8
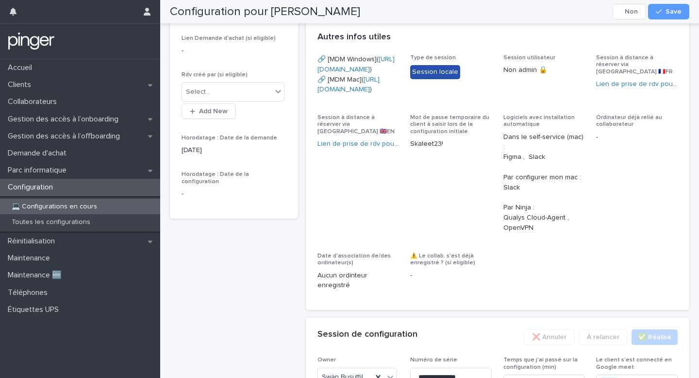
scroll to position [275, 0]
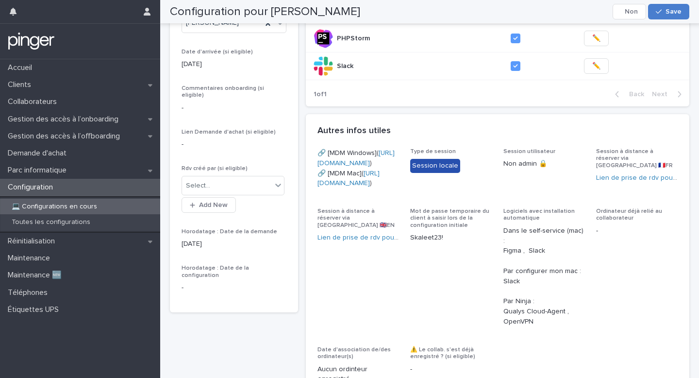
click at [668, 8] on span "Save" at bounding box center [674, 11] width 16 height 7
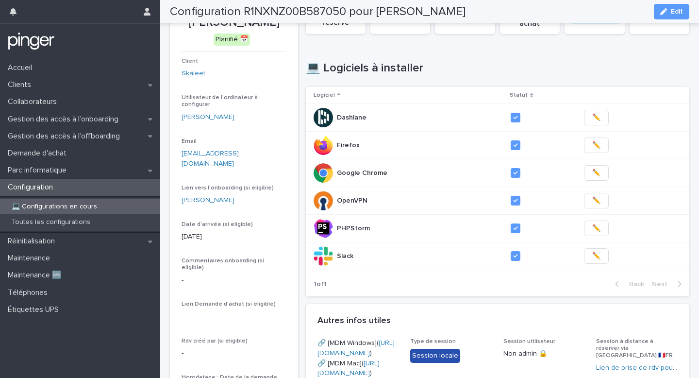
scroll to position [83, 0]
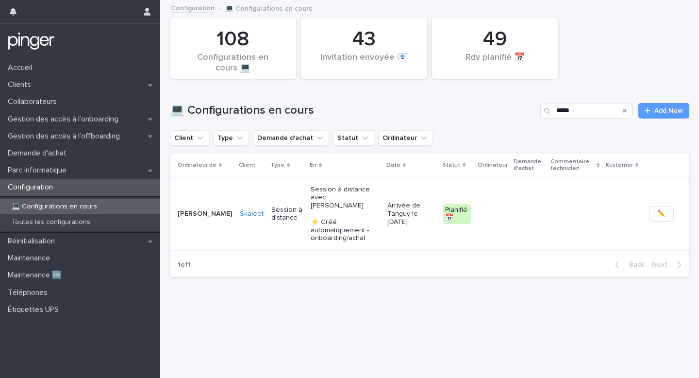
click at [505, 135] on div "Client Type Demande d'achat Statut Ordinateur" at bounding box center [430, 138] width 520 height 16
